Goal: Task Accomplishment & Management: Complete application form

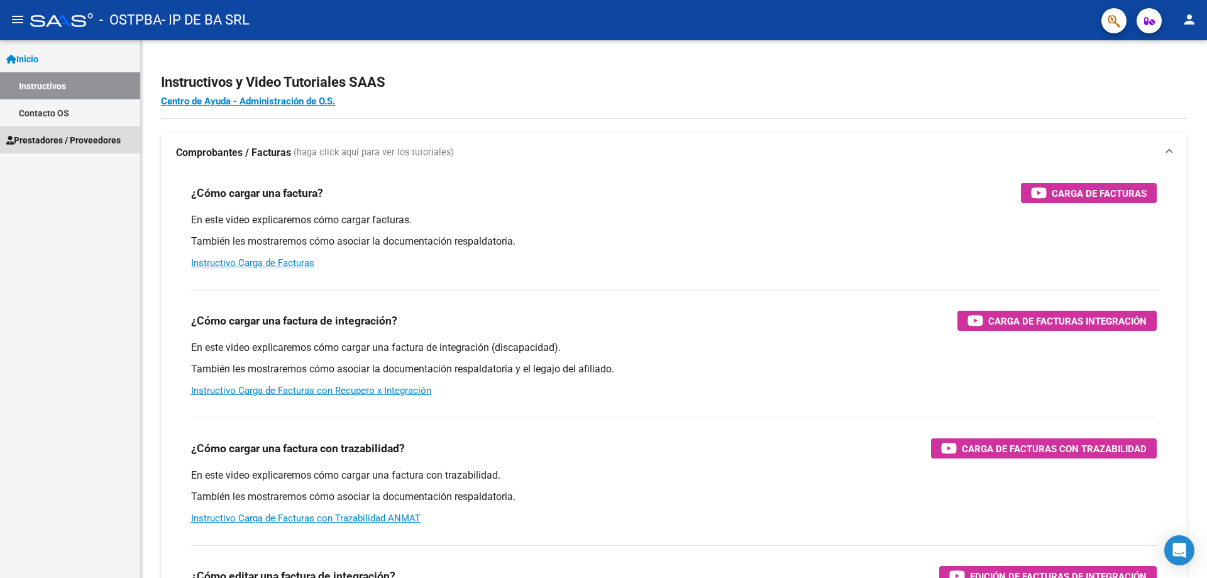
click at [41, 140] on span "Prestadores / Proveedores" at bounding box center [63, 140] width 114 height 14
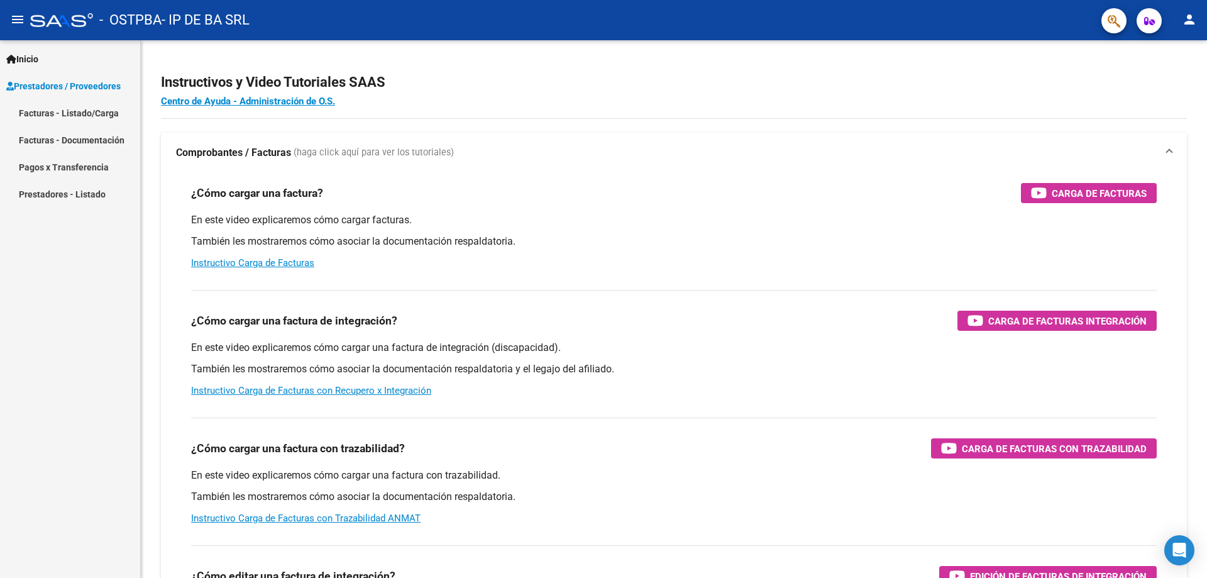
click at [50, 114] on link "Facturas - Listado/Carga" at bounding box center [70, 112] width 140 height 27
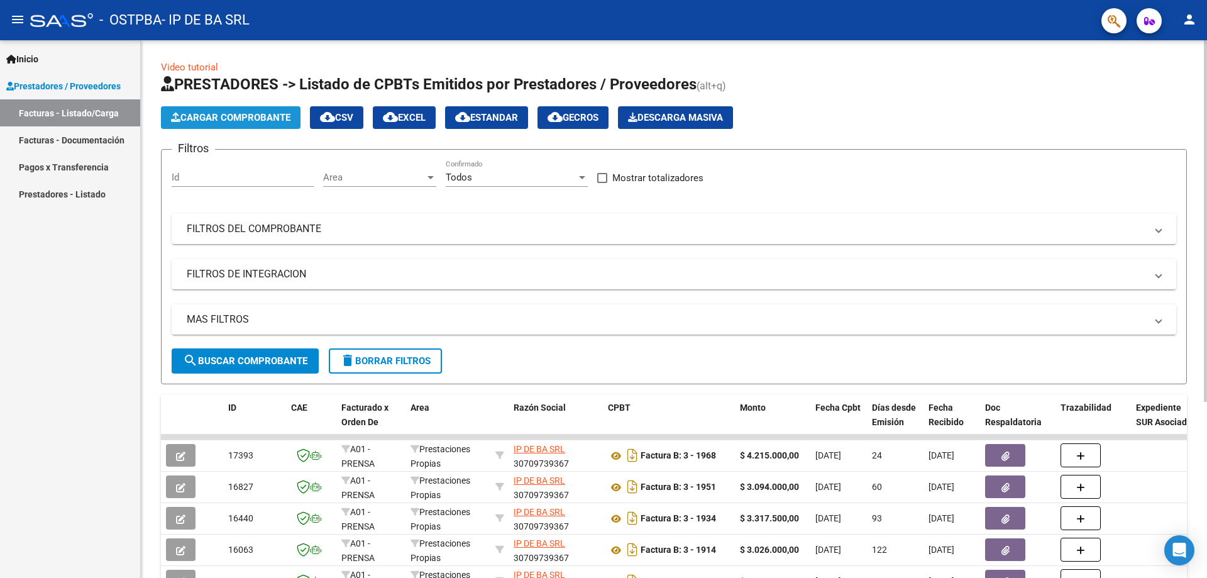
click at [226, 115] on span "Cargar Comprobante" at bounding box center [230, 117] width 119 height 11
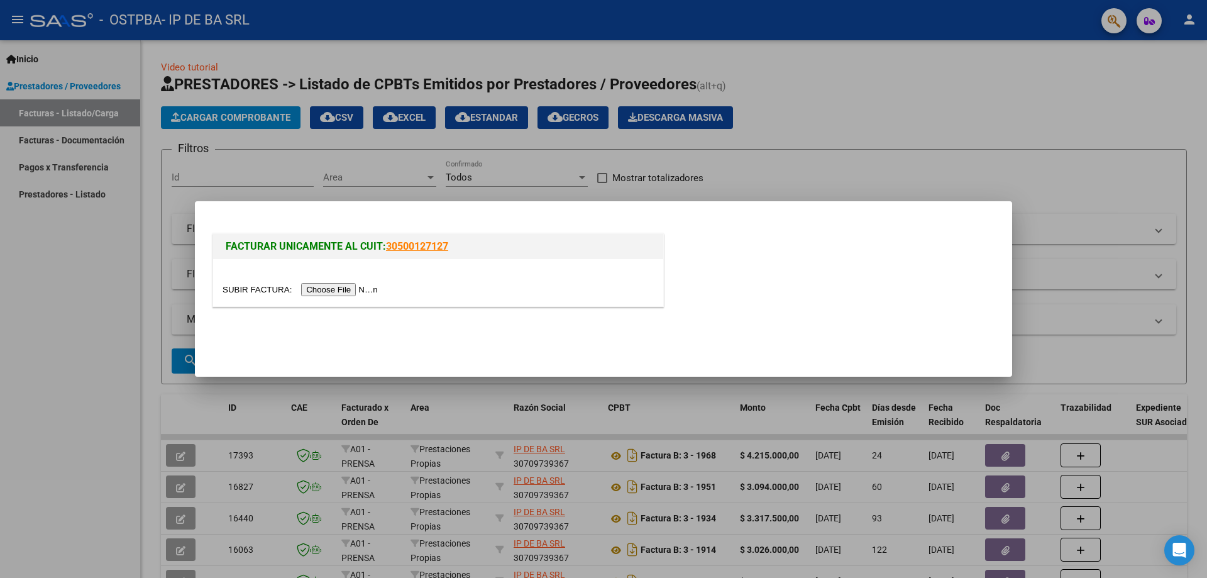
click at [321, 283] on input "file" at bounding box center [301, 289] width 159 height 13
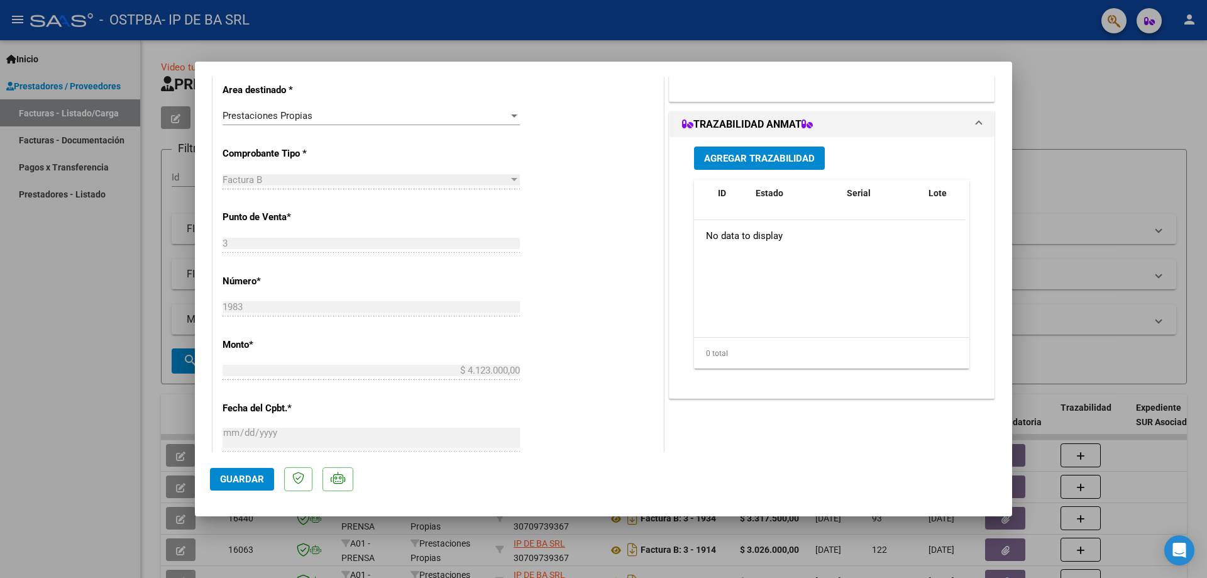
scroll to position [628, 0]
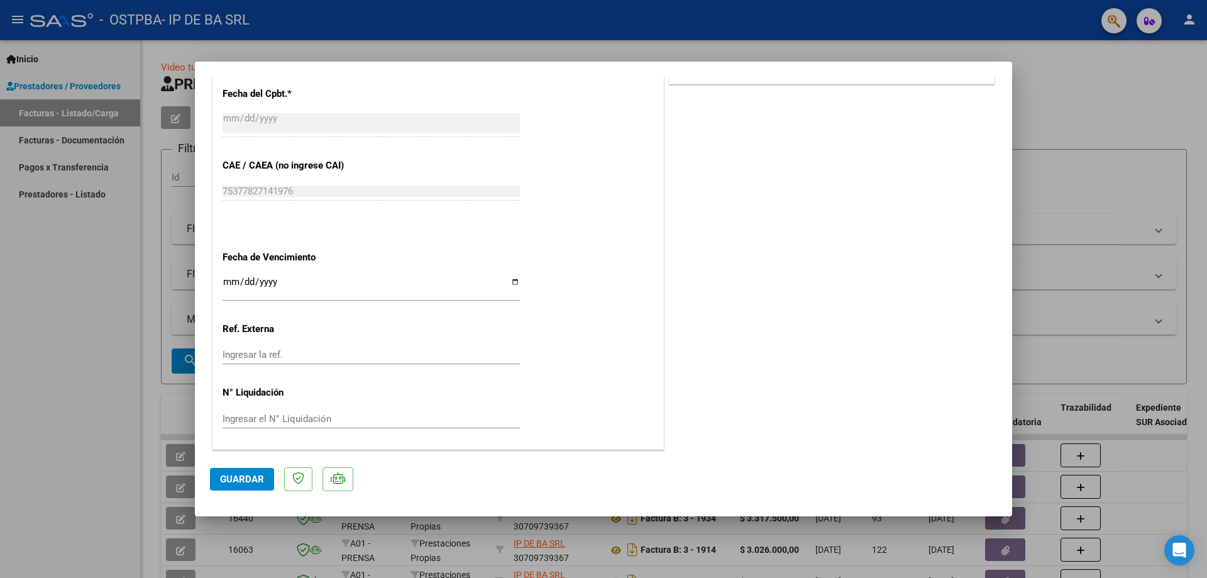
click at [226, 282] on input "Ingresar la fecha" at bounding box center [370, 287] width 297 height 20
type input "[DATE]"
click at [561, 305] on div "CUIT * 30-70973936-7 Ingresar CUIT ANALISIS PRESTADOR IP DE BA SRL ARCA Padrón …" at bounding box center [438, 40] width 450 height 820
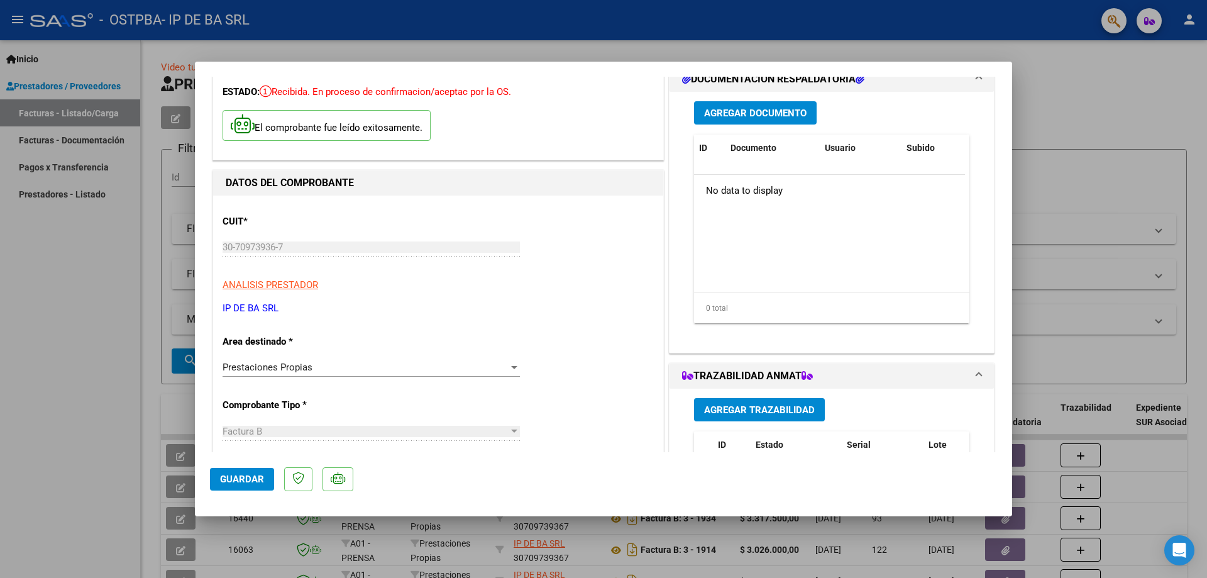
scroll to position [0, 0]
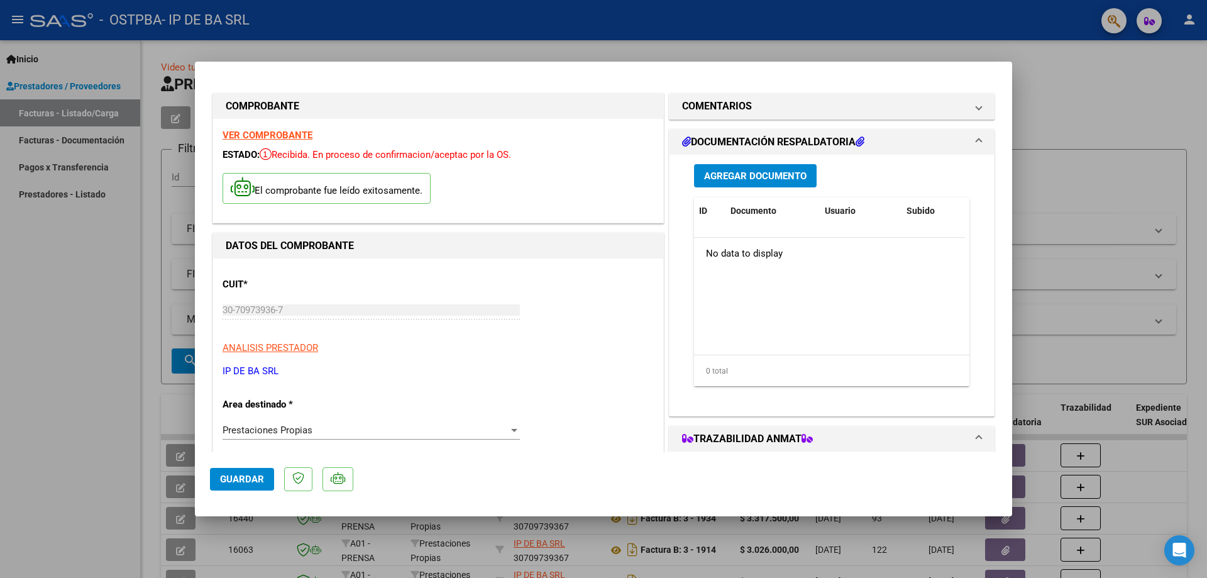
click at [767, 176] on span "Agregar Documento" at bounding box center [755, 175] width 102 height 11
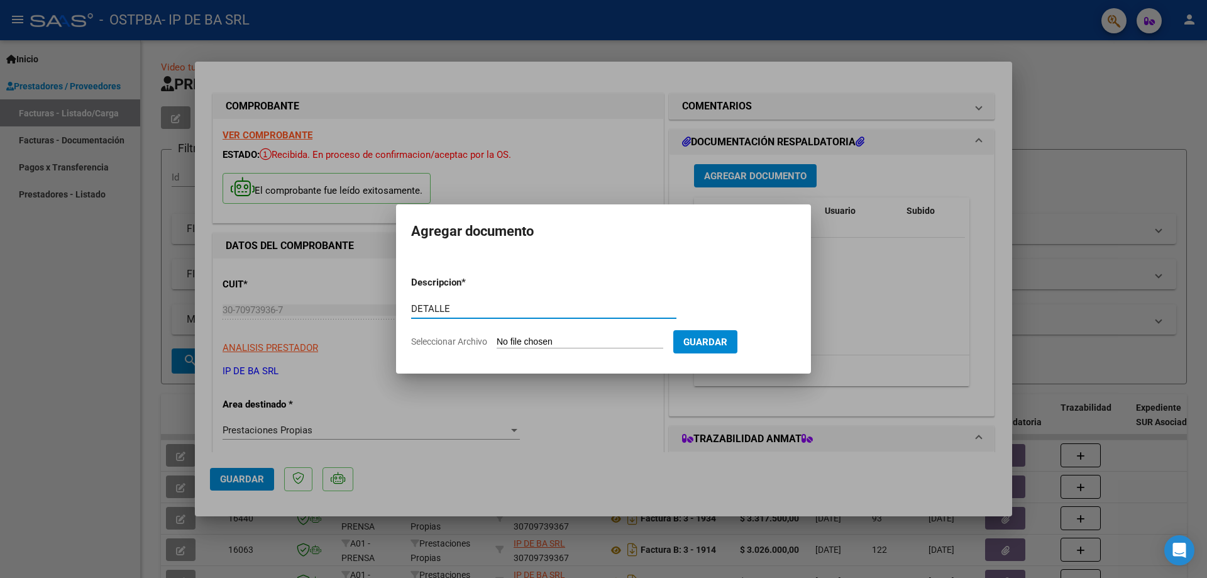
type input "DETALLE"
click at [500, 341] on input "Seleccionar Archivo" at bounding box center [580, 342] width 167 height 12
type input "C:\fakepath\OSTPBA - [DATE].xlsx"
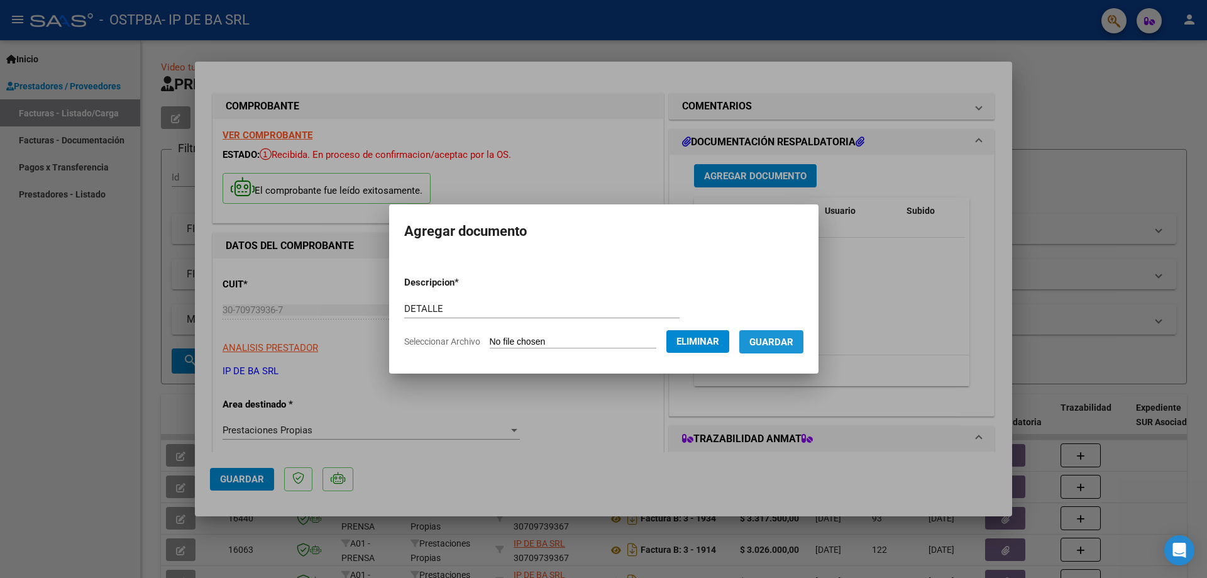
click at [791, 340] on span "Guardar" at bounding box center [771, 341] width 44 height 11
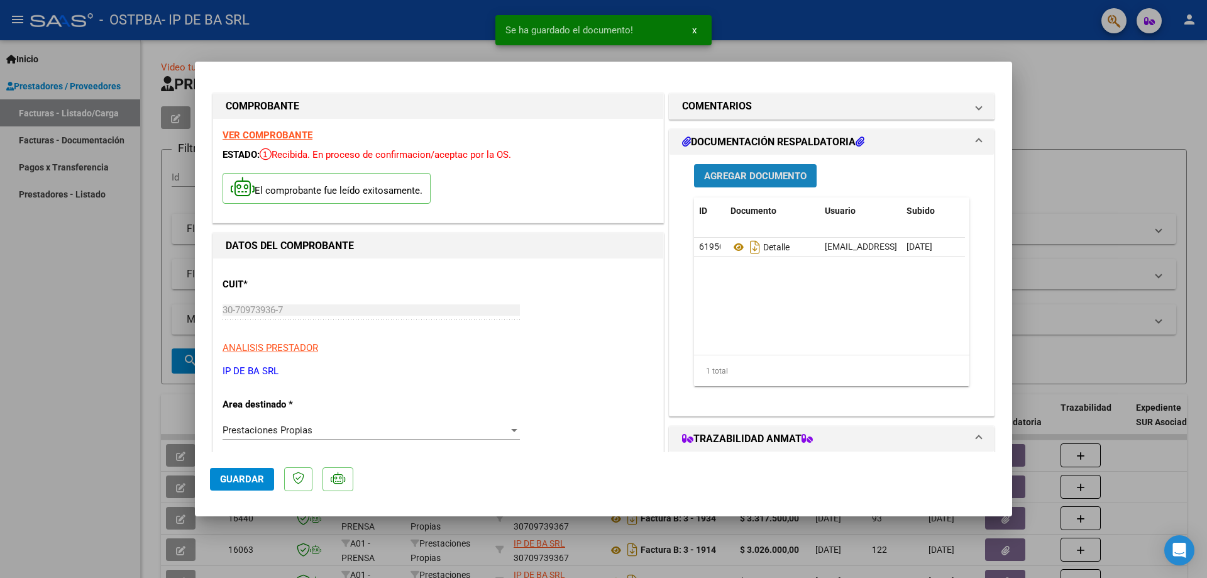
click at [769, 175] on span "Agregar Documento" at bounding box center [755, 175] width 102 height 11
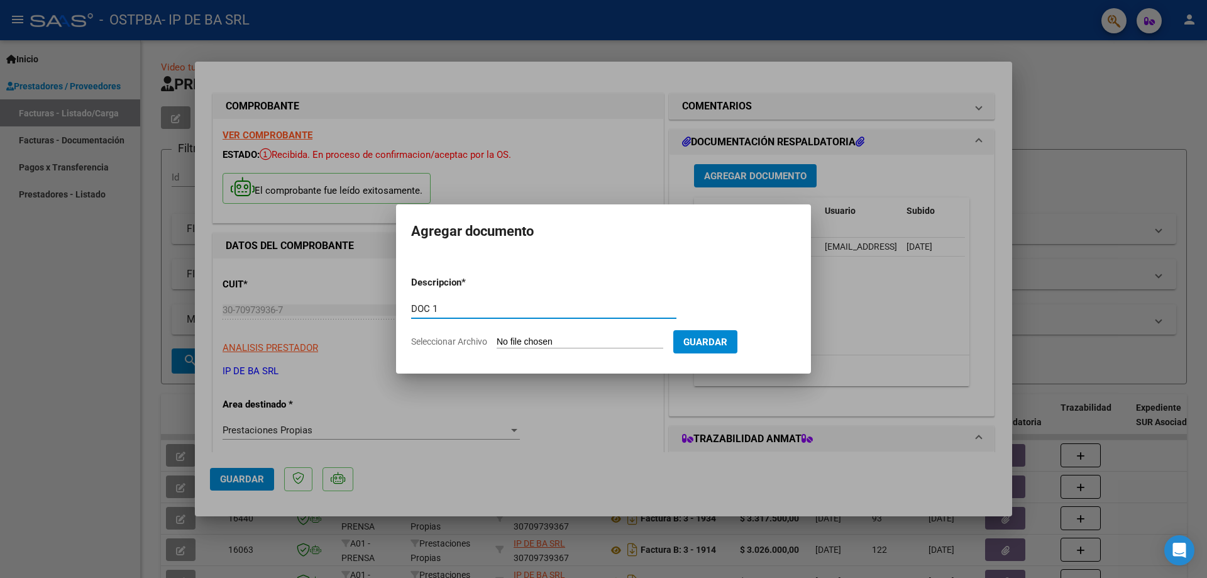
type input "DOC 1"
click at [514, 342] on input "Seleccionar Archivo" at bounding box center [580, 342] width 167 height 12
type input "C:\fakepath\drive-download-20250911T234107Z-1-001.zip"
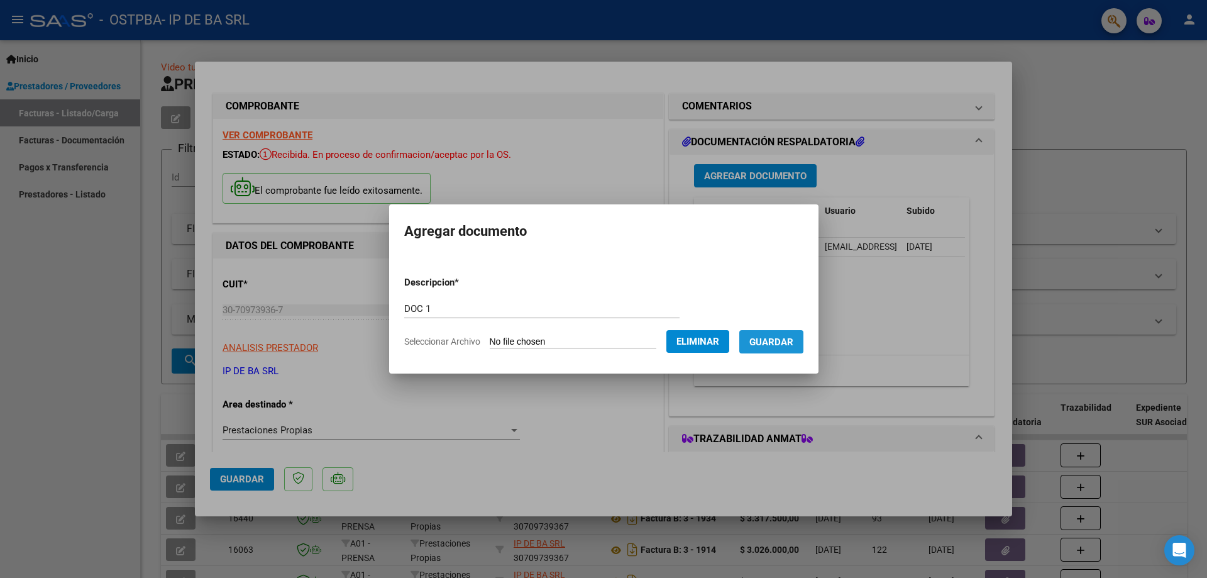
click at [793, 345] on span "Guardar" at bounding box center [771, 341] width 44 height 11
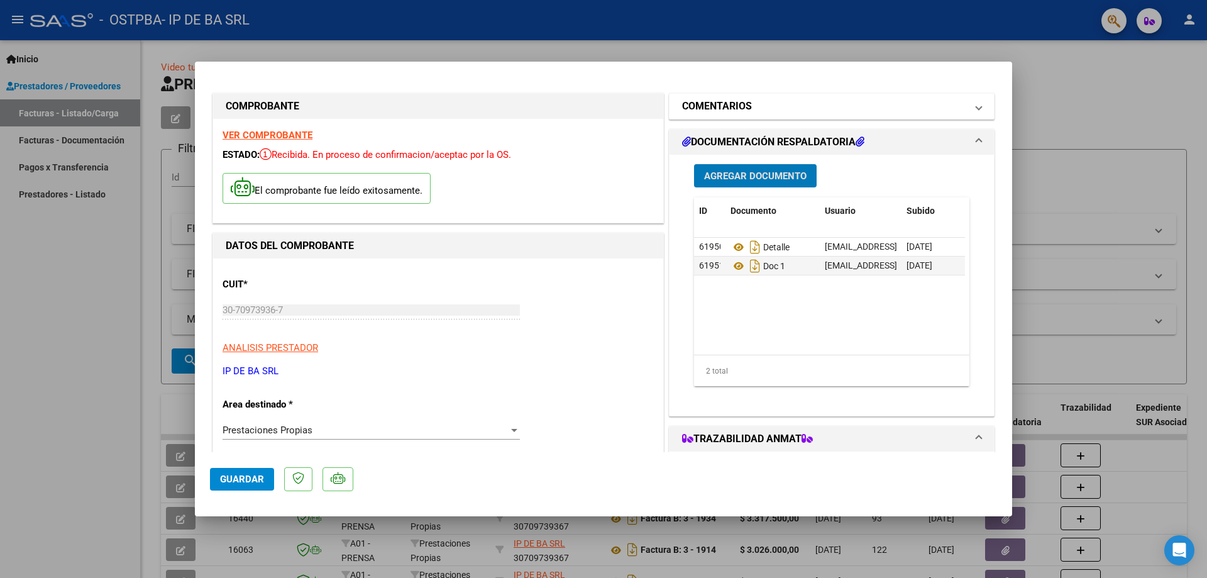
click at [976, 103] on span at bounding box center [978, 106] width 5 height 15
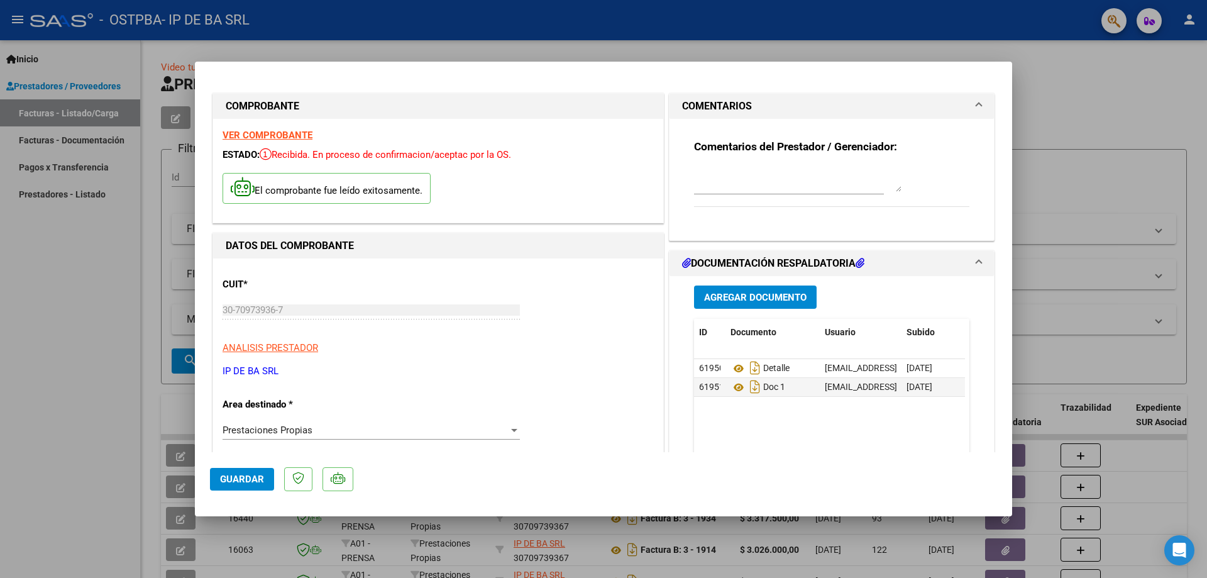
click at [760, 185] on textarea at bounding box center [797, 179] width 207 height 25
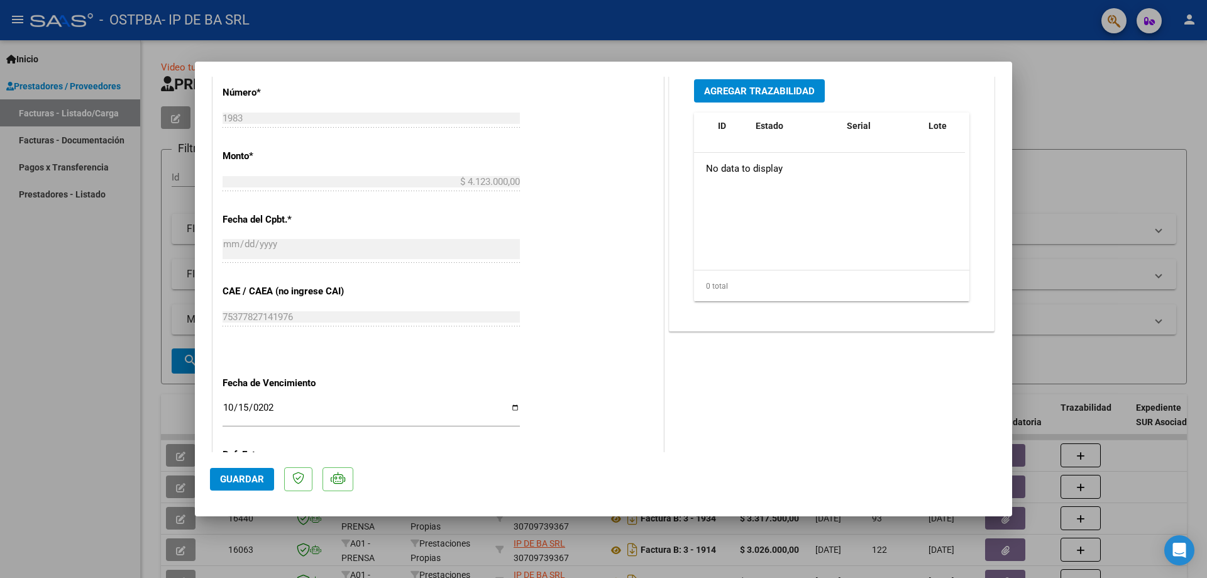
scroll to position [628, 0]
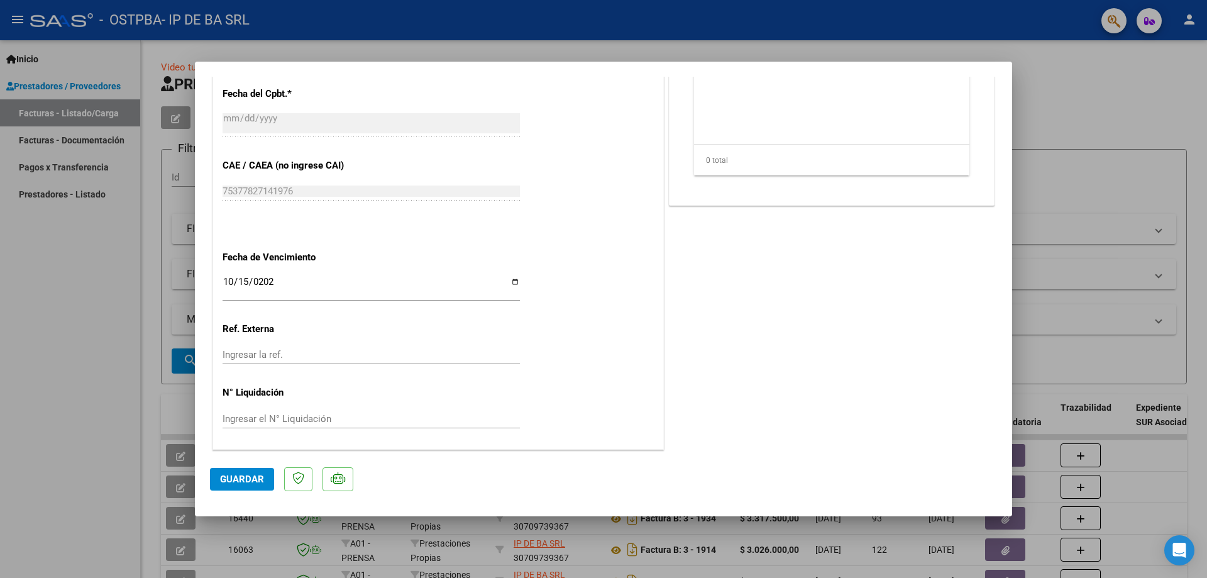
type textarea "SALUD MENTAL"
click at [222, 480] on span "Guardar" at bounding box center [242, 478] width 44 height 11
click at [1051, 186] on div at bounding box center [603, 289] width 1207 height 578
type input "$ 0,00"
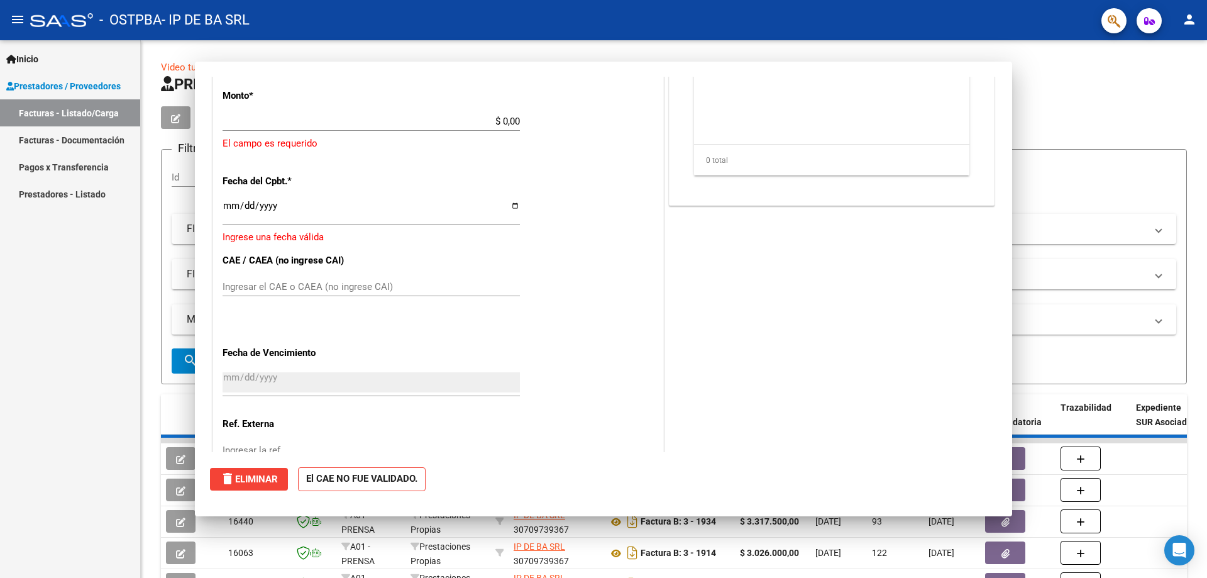
scroll to position [694, 0]
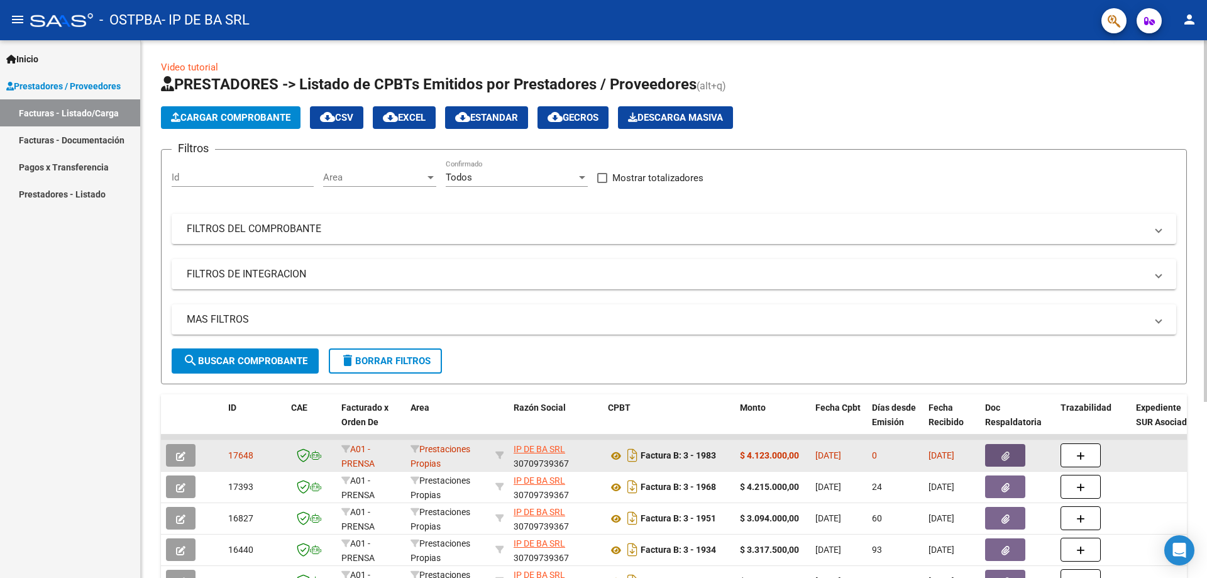
click at [1000, 458] on button "button" at bounding box center [1005, 455] width 40 height 23
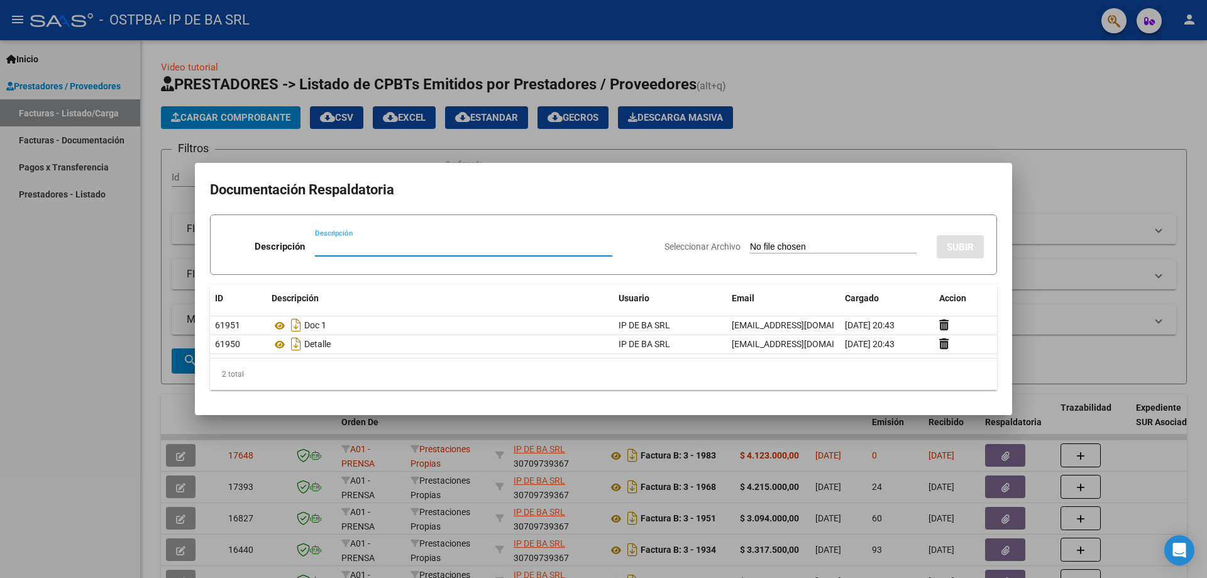
click at [1063, 171] on div at bounding box center [603, 289] width 1207 height 578
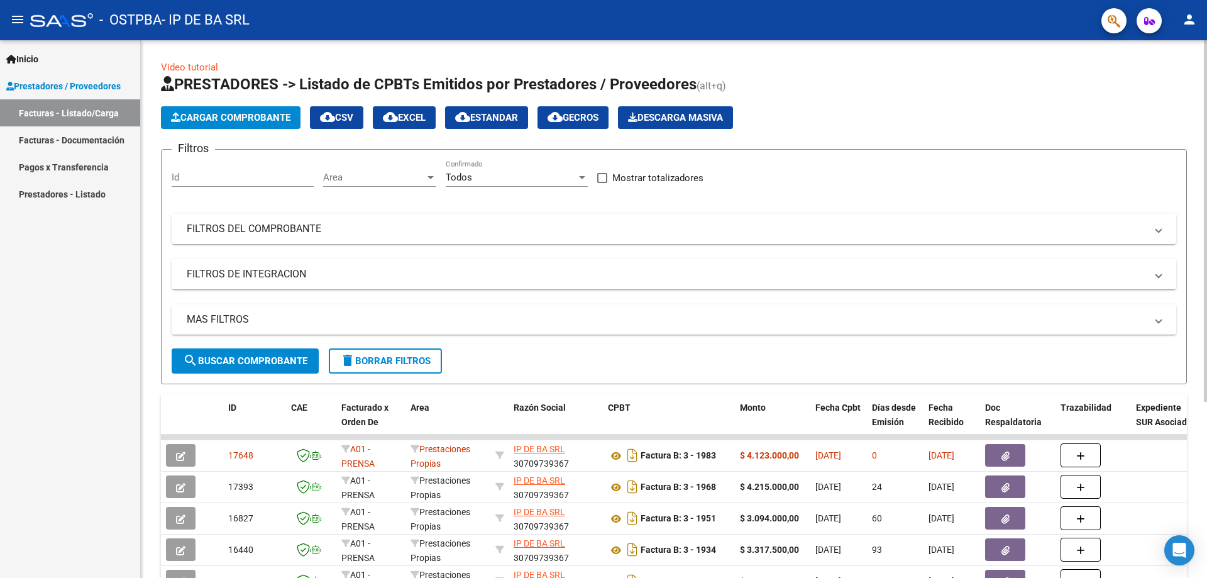
scroll to position [251, 0]
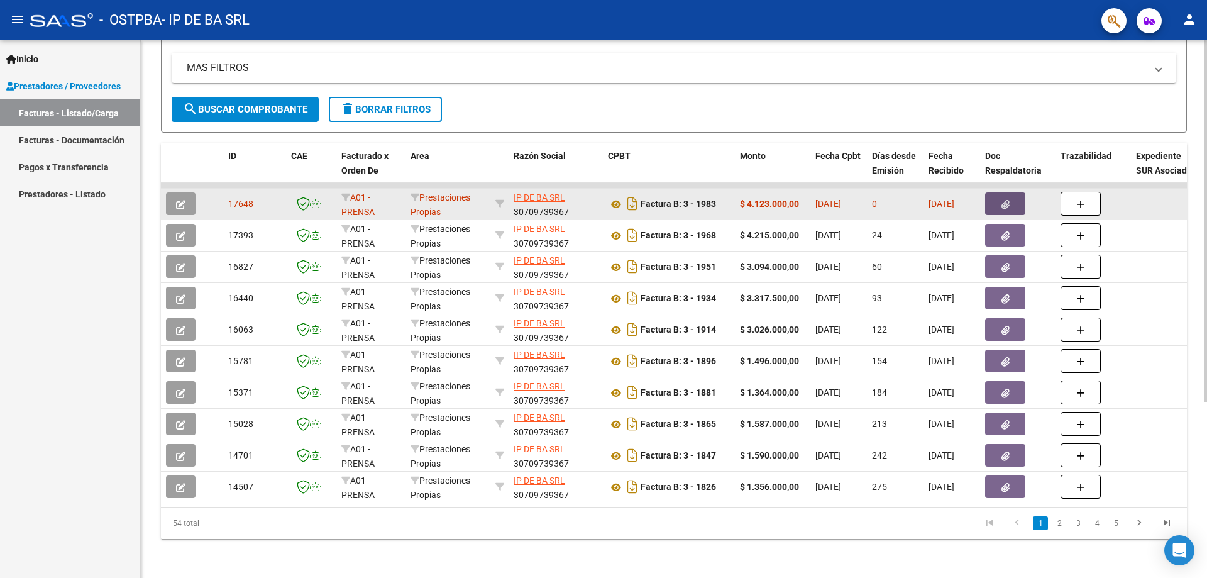
click at [1010, 204] on button "button" at bounding box center [1005, 203] width 40 height 23
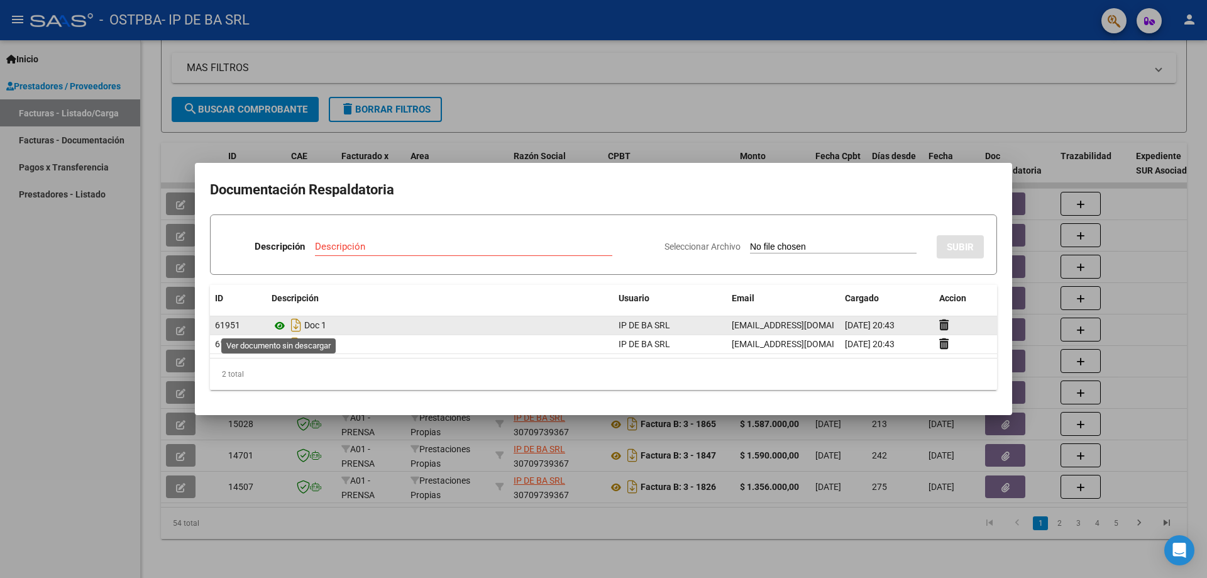
click at [279, 324] on icon at bounding box center [280, 325] width 16 height 15
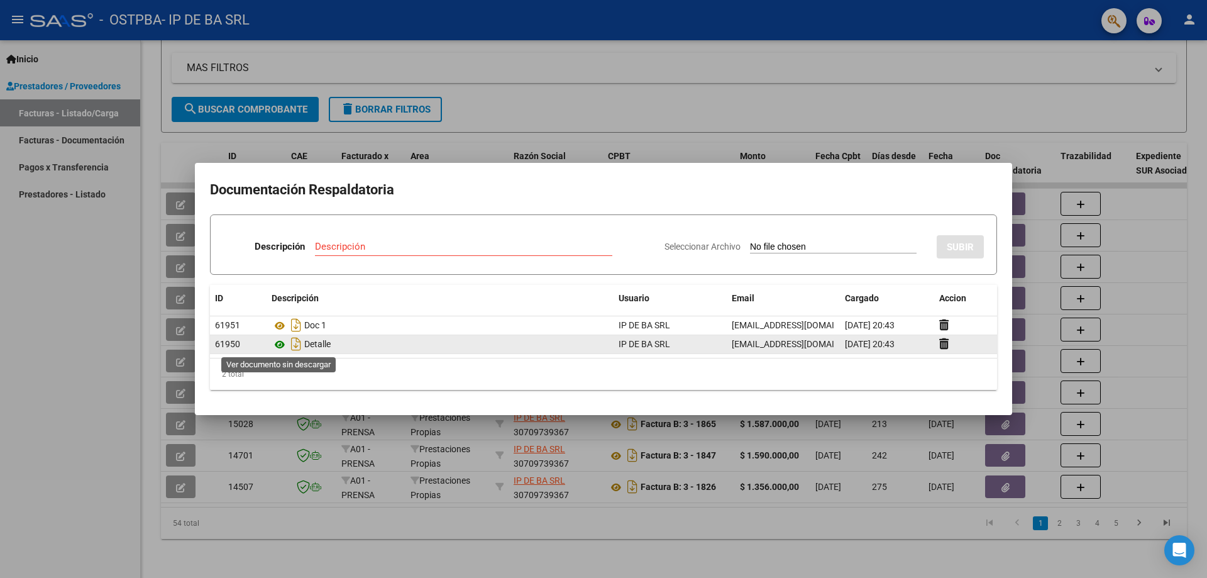
click at [281, 341] on icon at bounding box center [280, 344] width 16 height 15
click at [278, 344] on icon at bounding box center [280, 344] width 16 height 15
click at [294, 343] on icon "Descargar documento" at bounding box center [296, 344] width 16 height 20
click at [624, 108] on div at bounding box center [603, 289] width 1207 height 578
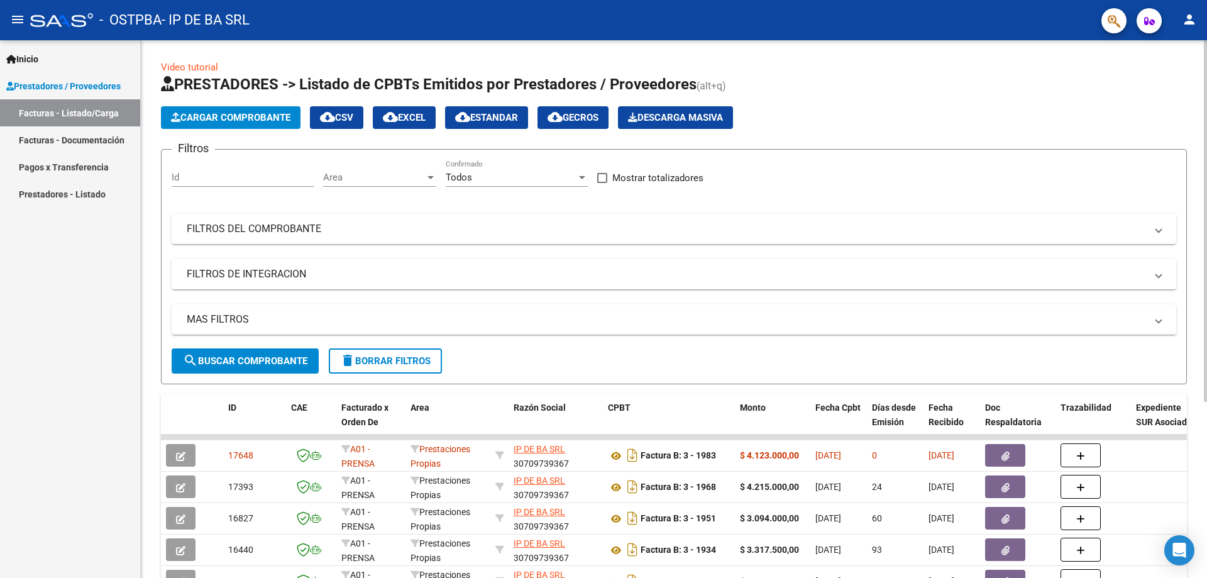
scroll to position [262, 0]
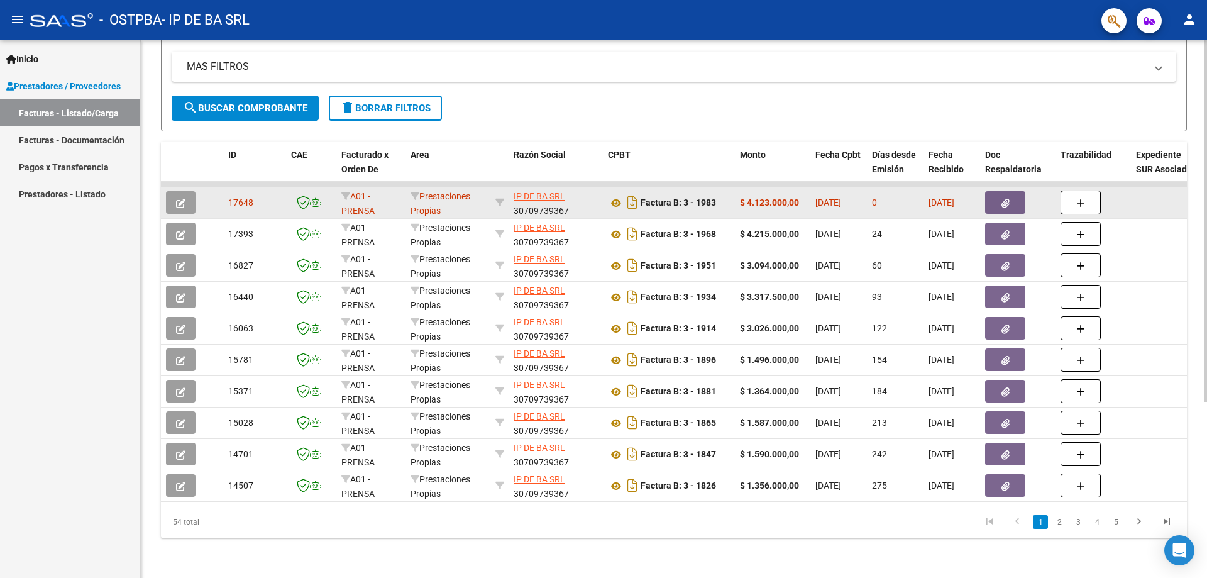
click at [1001, 199] on icon "button" at bounding box center [1005, 203] width 8 height 9
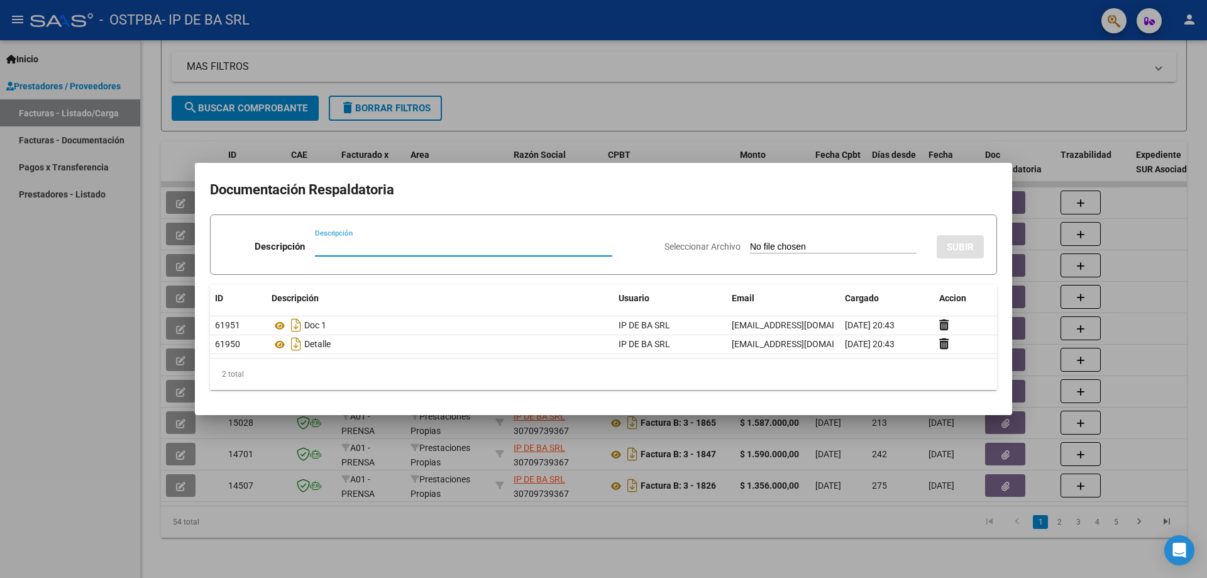
click at [645, 77] on div at bounding box center [603, 289] width 1207 height 578
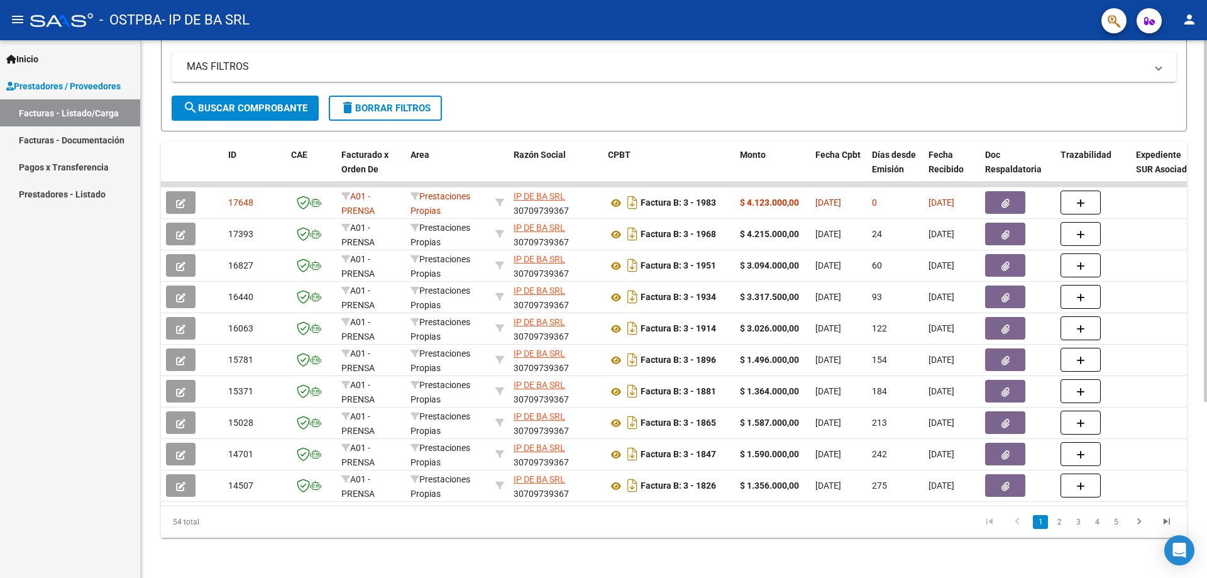
scroll to position [0, 0]
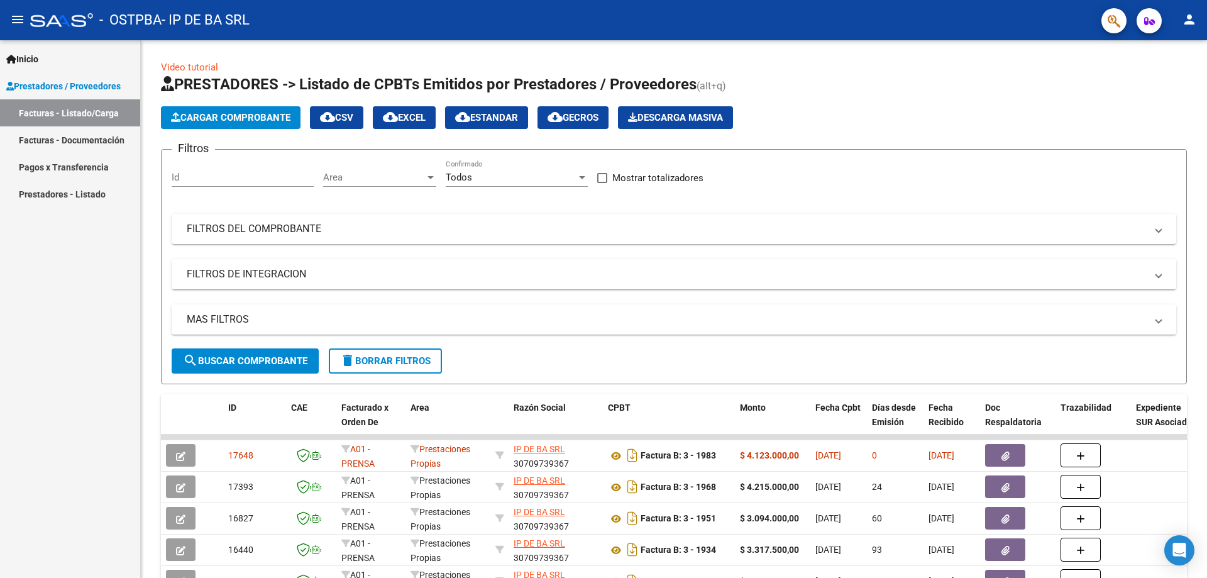
click at [1193, 26] on mat-icon "person" at bounding box center [1189, 19] width 15 height 15
click at [1173, 84] on button "exit_to_app Salir" at bounding box center [1163, 83] width 77 height 30
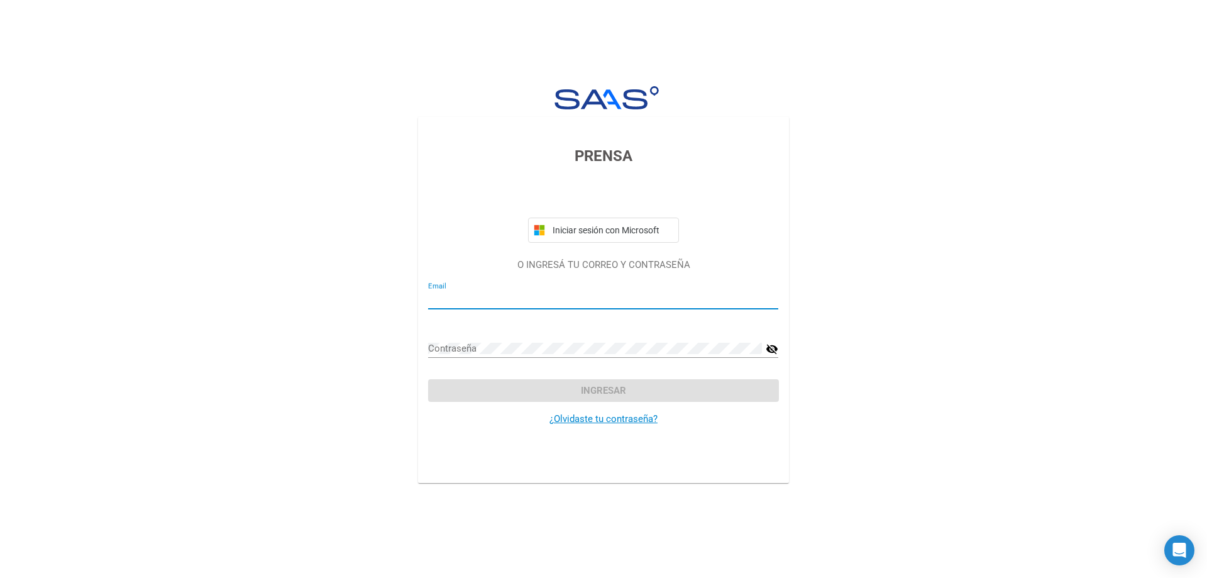
type input "[EMAIL_ADDRESS][DOMAIN_NAME]"
